Goal: Task Accomplishment & Management: Manage account settings

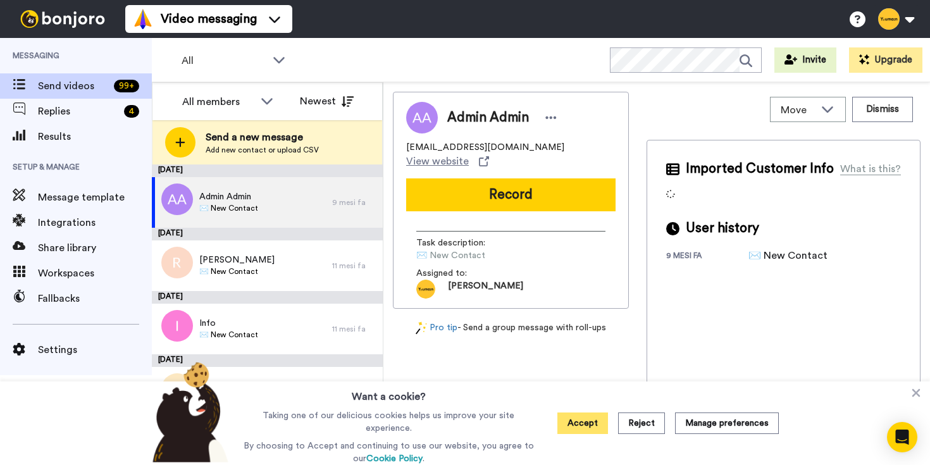
click at [596, 419] on button "Accept" at bounding box center [582, 423] width 51 height 22
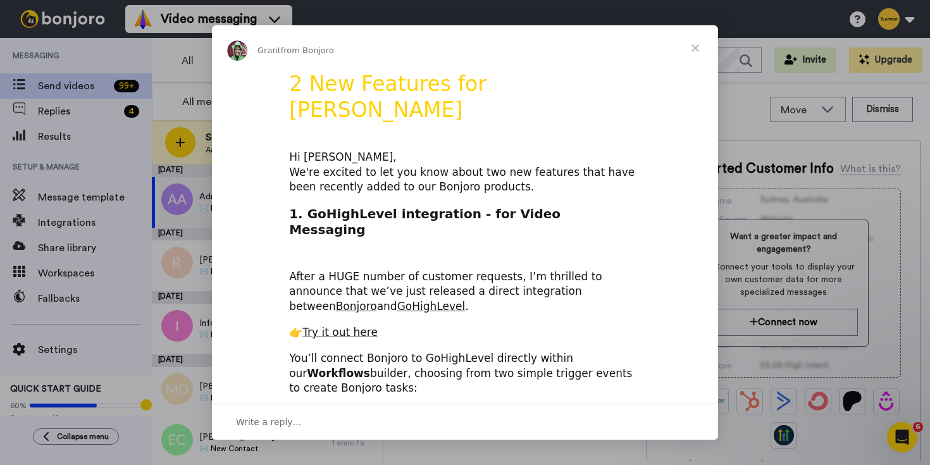
click at [692, 48] on span "Close" at bounding box center [695, 48] width 46 height 46
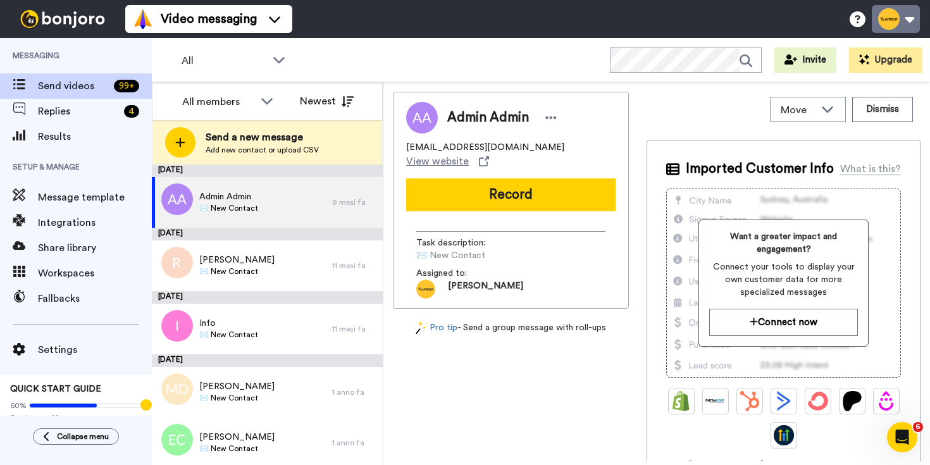
click at [915, 25] on button at bounding box center [895, 19] width 48 height 28
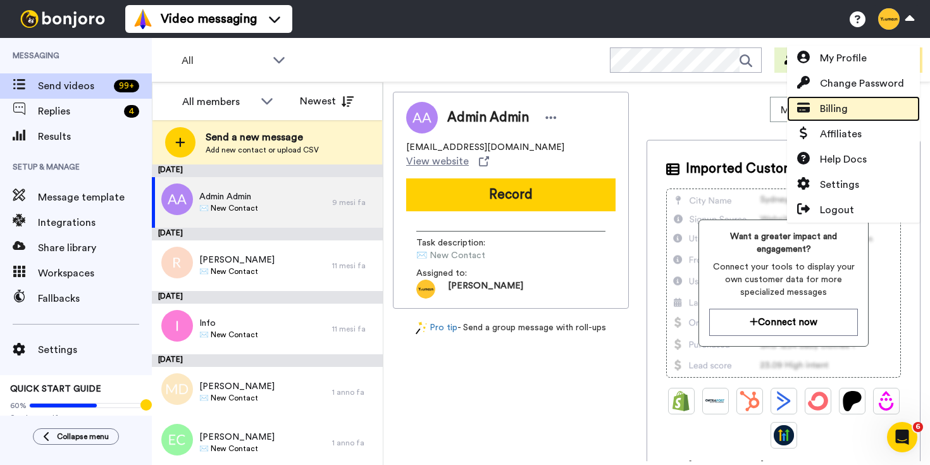
click at [834, 104] on span "Billing" at bounding box center [834, 108] width 28 height 15
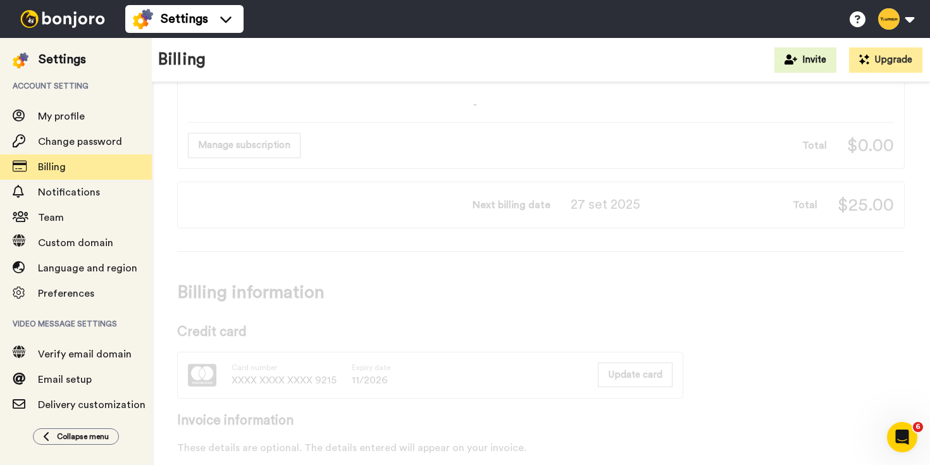
scroll to position [4, 0]
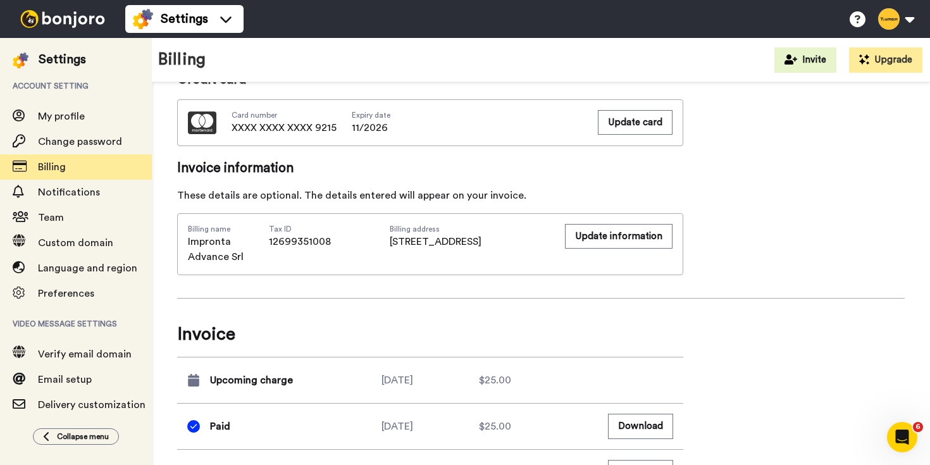
scroll to position [866, 0]
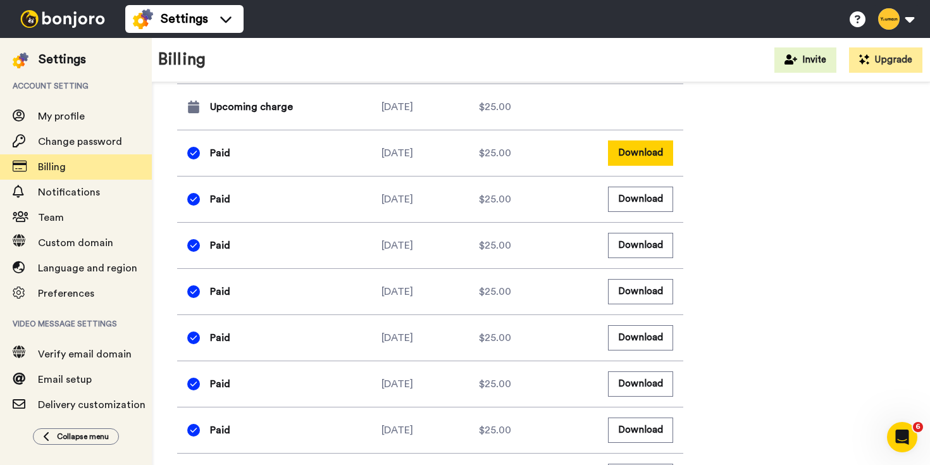
click at [630, 164] on button "Download" at bounding box center [640, 152] width 65 height 25
